Goal: Communication & Community: Participate in discussion

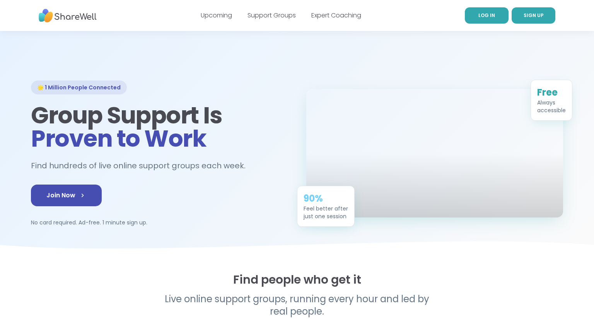
click at [477, 21] on link "LOG IN" at bounding box center [487, 15] width 44 height 16
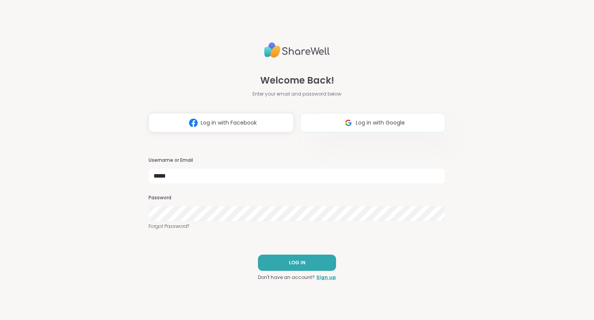
click at [378, 123] on span "Log in with Google" at bounding box center [380, 123] width 49 height 8
click at [382, 114] on button "Log in with Google" at bounding box center [372, 122] width 145 height 19
type input "*****"
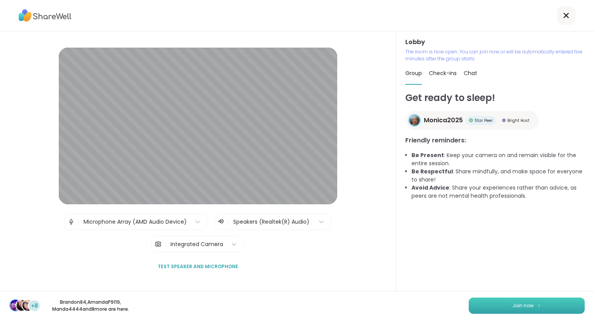
click at [527, 305] on span "Join now" at bounding box center [522, 305] width 21 height 7
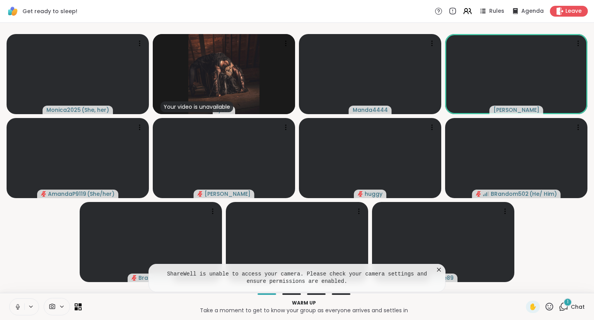
click at [438, 268] on icon at bounding box center [439, 270] width 8 height 8
click at [560, 13] on icon at bounding box center [559, 11] width 7 height 8
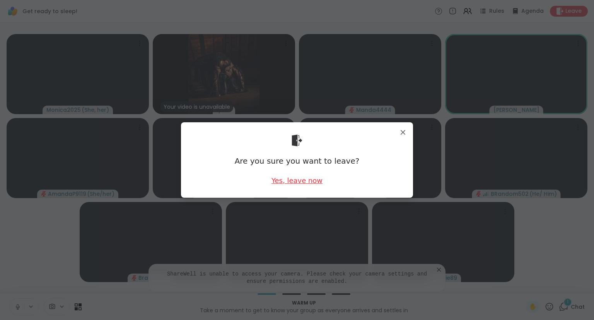
click at [309, 179] on div "Yes, leave now" at bounding box center [296, 180] width 51 height 10
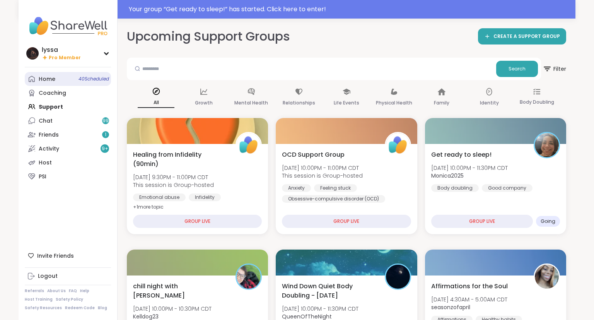
click at [68, 84] on link "Home 40 Scheduled" at bounding box center [68, 79] width 86 height 14
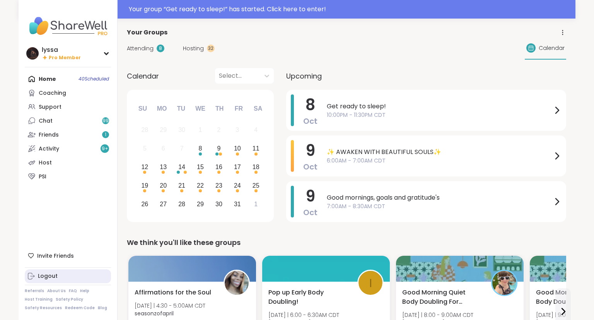
click at [41, 276] on div "Logout" at bounding box center [48, 276] width 20 height 8
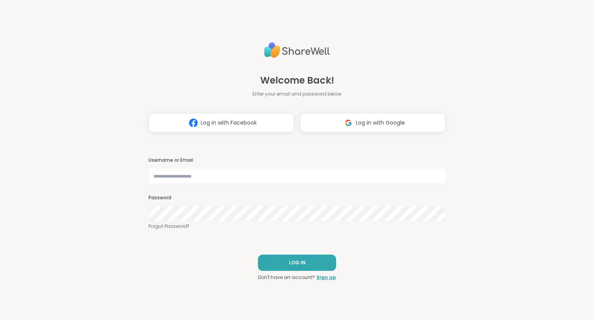
type input "*****"
click at [357, 124] on span "Log in with Google" at bounding box center [380, 123] width 49 height 8
